Goal: Book appointment/travel/reservation

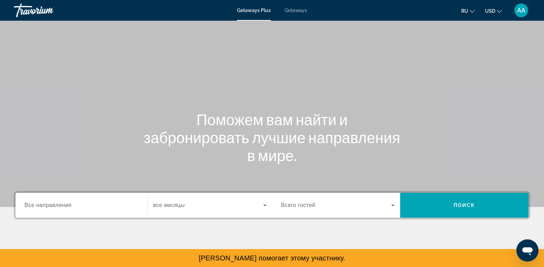
click at [293, 8] on span "Getaways" at bounding box center [296, 11] width 22 height 6
click at [241, 9] on span "Getaways Plus" at bounding box center [253, 11] width 33 height 6
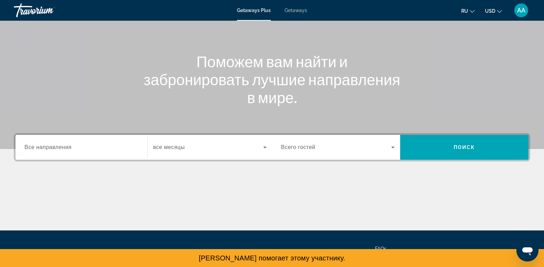
scroll to position [58, 0]
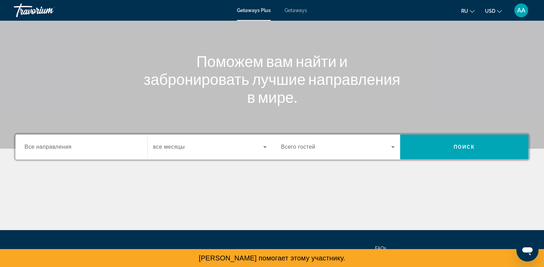
click at [462, 15] on button "ru English Español Français Italiano Português русский" at bounding box center [467, 11] width 13 height 10
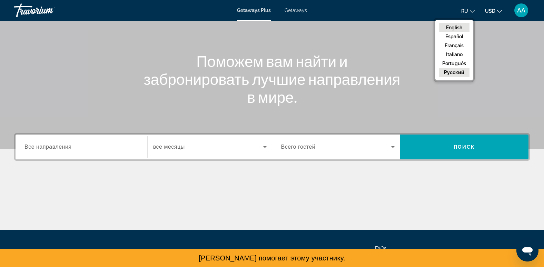
click at [459, 25] on button "English" at bounding box center [454, 27] width 31 height 9
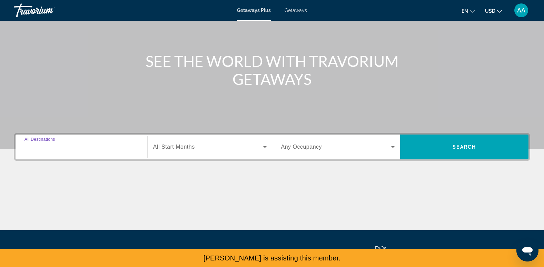
click at [81, 149] on input "Destination All Destinations" at bounding box center [81, 147] width 114 height 8
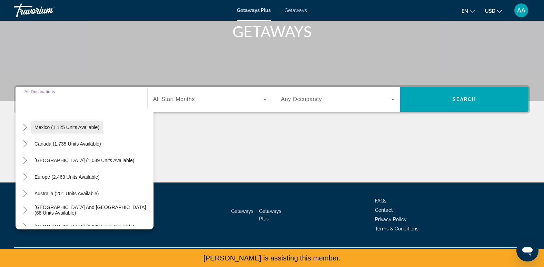
scroll to position [40, 0]
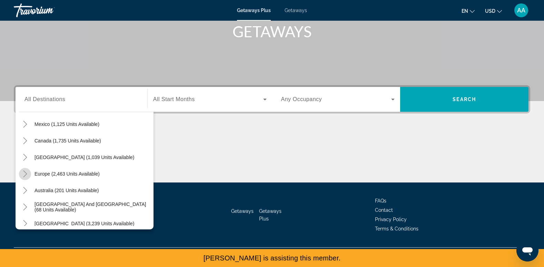
click at [24, 177] on icon "Toggle Europe (2,463 units available)" at bounding box center [25, 173] width 4 height 7
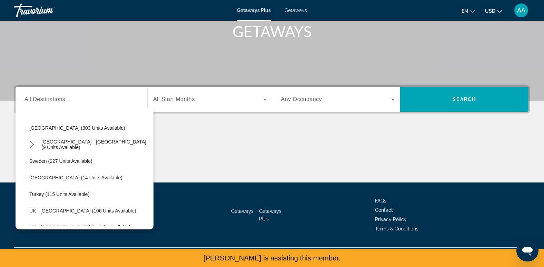
scroll to position [318, 0]
click at [32, 141] on icon "Toggle Spain - Canary Islands (9 units available)" at bounding box center [32, 143] width 7 height 7
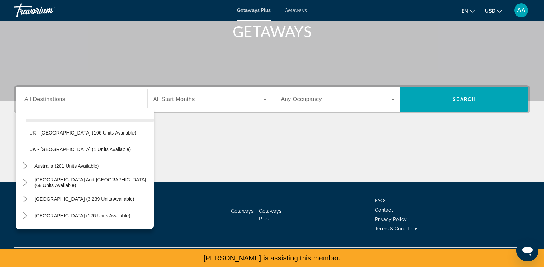
scroll to position [470, 0]
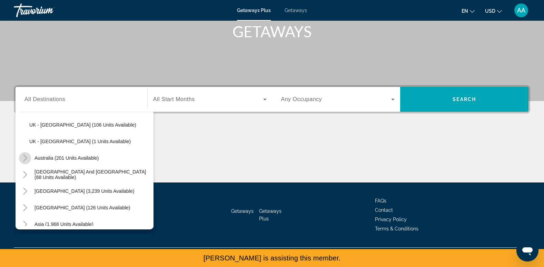
click at [22, 157] on icon "Toggle Australia (201 units available)" at bounding box center [25, 158] width 7 height 7
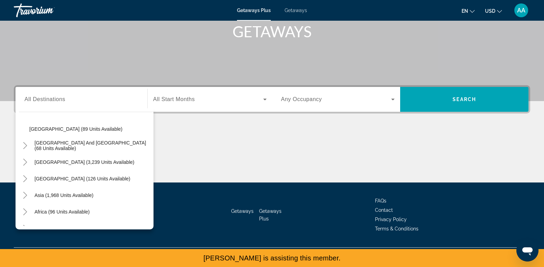
scroll to position [583, 0]
click at [22, 142] on icon "Toggle South Pacific and Oceania (68 units available)" at bounding box center [25, 144] width 7 height 7
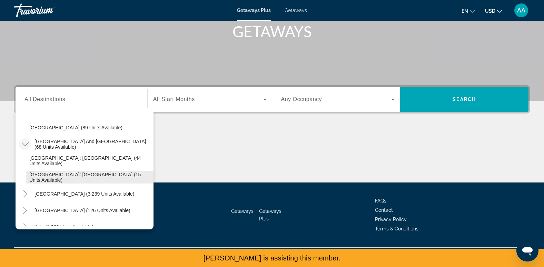
scroll to position [625, 0]
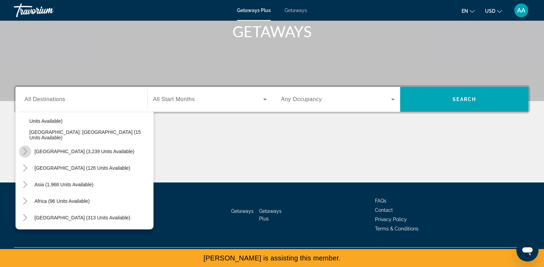
click at [23, 151] on icon "Toggle South America (3,239 units available)" at bounding box center [25, 151] width 7 height 7
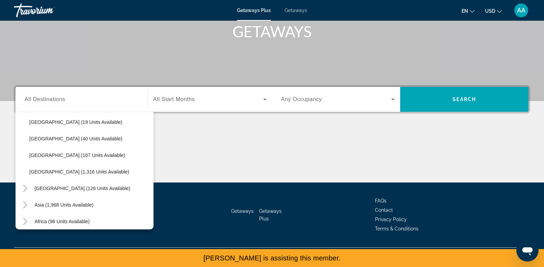
scroll to position [753, 0]
click at [26, 168] on mat-icon "Toggle Central America (126 units available)" at bounding box center [25, 172] width 12 height 12
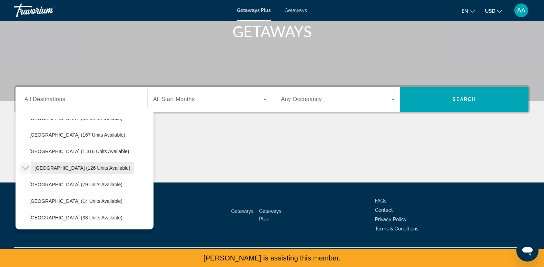
scroll to position [807, 0]
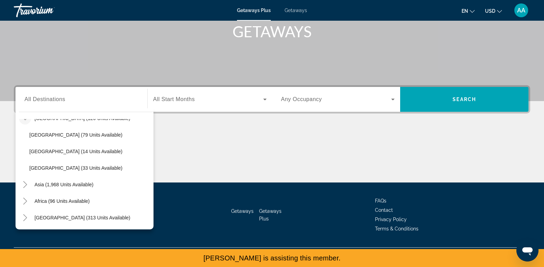
click at [18, 184] on div "All destinations [GEOGRAPHIC_DATA] (32,642 units available) [GEOGRAPHIC_DATA] (…" at bounding box center [85, 168] width 138 height 121
click at [24, 182] on icon "Toggle Asia (1,968 units available)" at bounding box center [25, 184] width 4 height 7
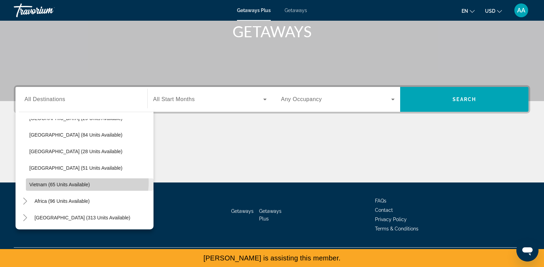
click at [82, 182] on span "Vietnam (65 units available)" at bounding box center [59, 185] width 60 height 6
type input "**********"
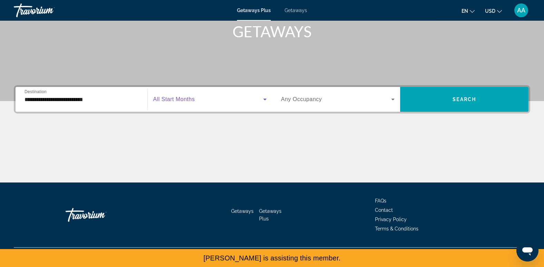
click at [206, 97] on span "Search widget" at bounding box center [208, 99] width 110 height 8
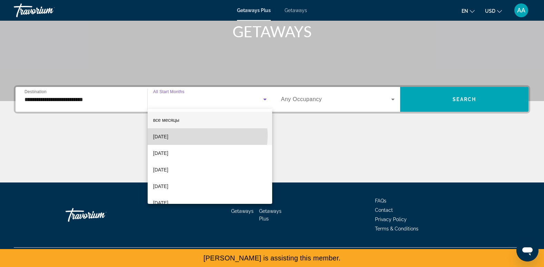
click at [202, 135] on mat-option "[DATE]" at bounding box center [210, 136] width 125 height 17
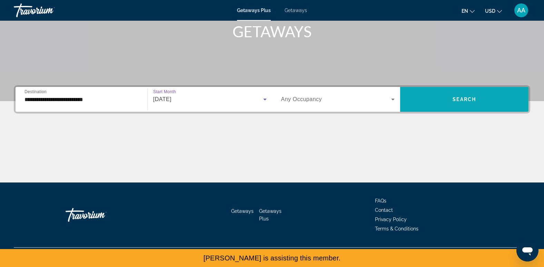
click at [425, 93] on span "Search widget" at bounding box center [464, 99] width 128 height 17
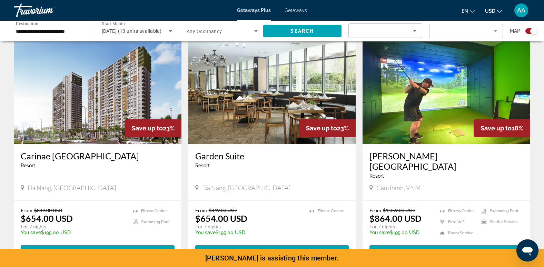
scroll to position [246, 0]
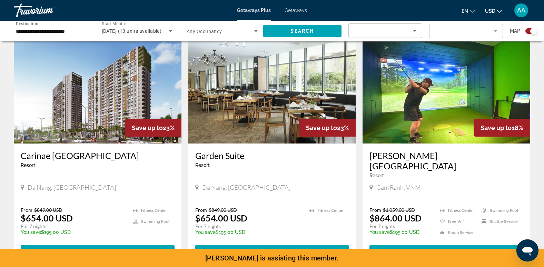
click at [406, 88] on img "Main content" at bounding box center [447, 88] width 168 height 110
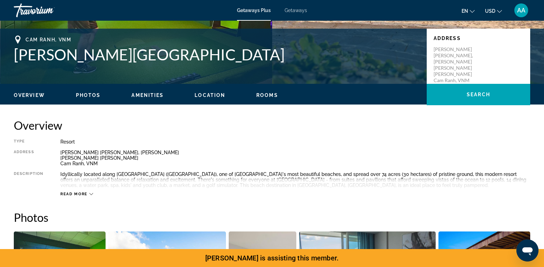
scroll to position [144, 0]
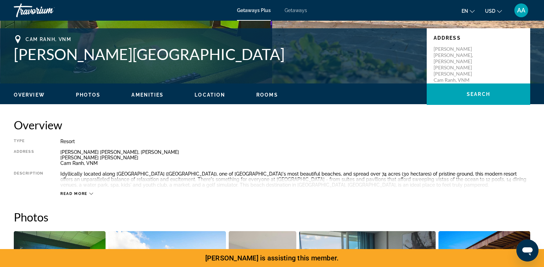
click at [87, 195] on span "Read more" at bounding box center [73, 193] width 27 height 4
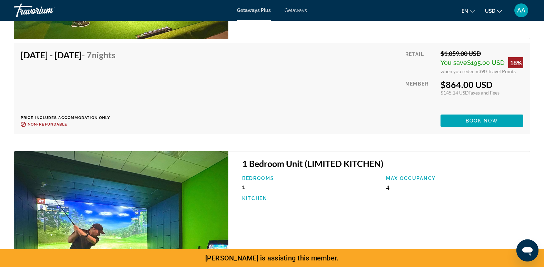
scroll to position [1337, 0]
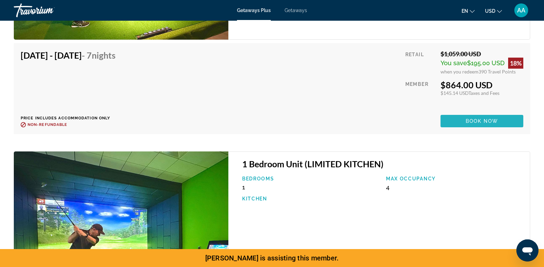
click at [491, 116] on span "Main content" at bounding box center [482, 121] width 83 height 17
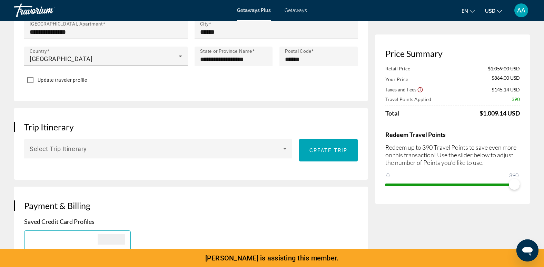
scroll to position [291, 0]
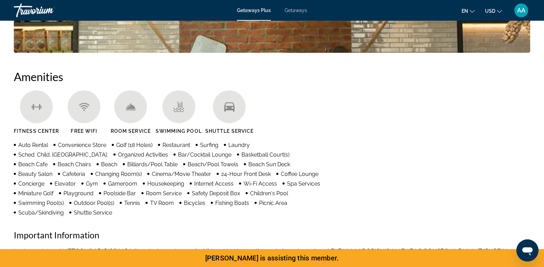
scroll to position [497, 0]
